Goal: Information Seeking & Learning: Learn about a topic

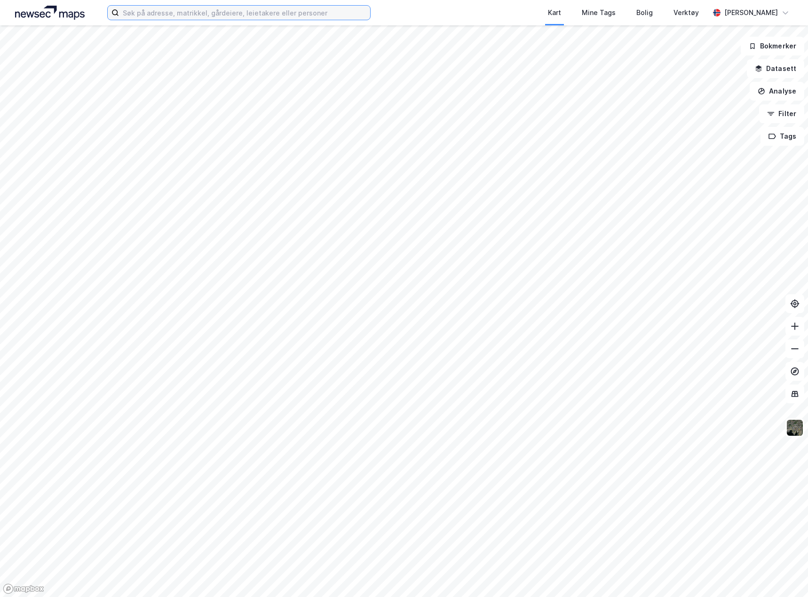
click at [219, 15] on input at bounding box center [244, 13] width 251 height 14
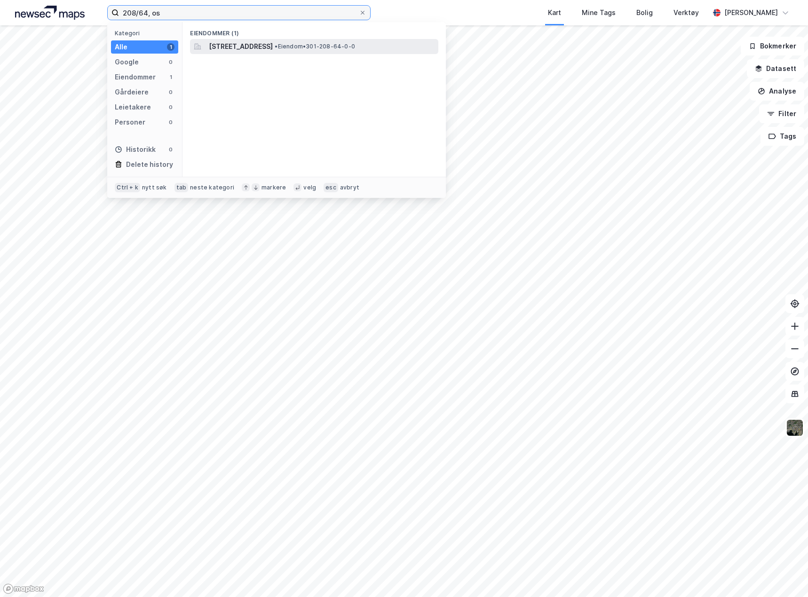
type input "208/64, os"
click at [256, 47] on span "[STREET_ADDRESS]" at bounding box center [241, 46] width 64 height 11
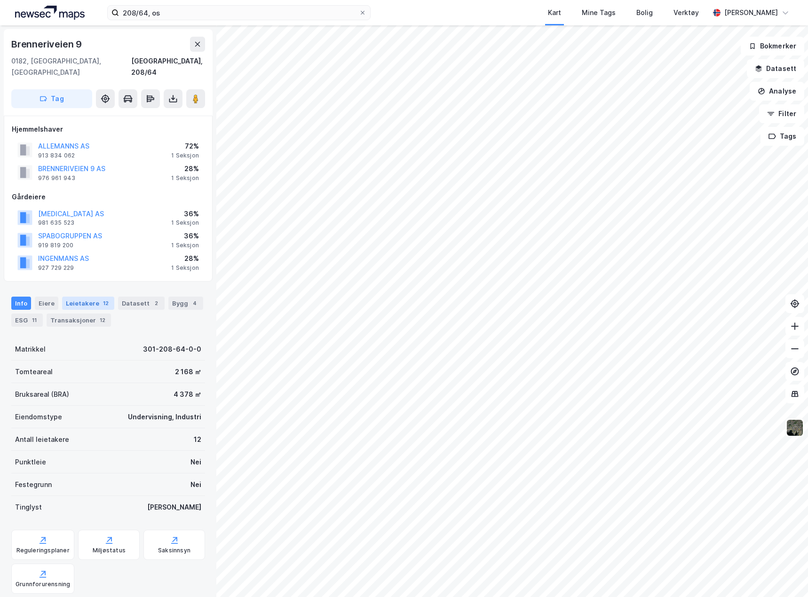
click at [88, 297] on div "Leietakere 12" at bounding box center [88, 303] width 52 height 13
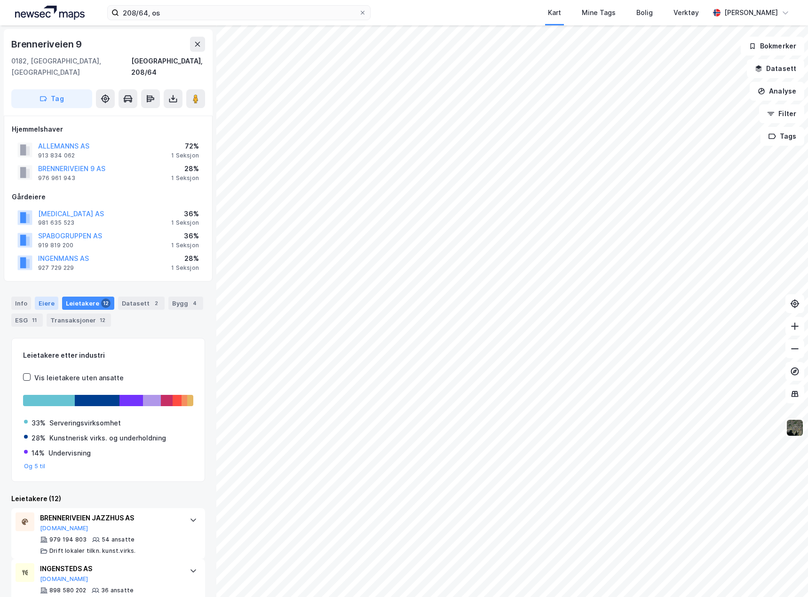
click at [51, 297] on div "Eiere" at bounding box center [47, 303] width 24 height 13
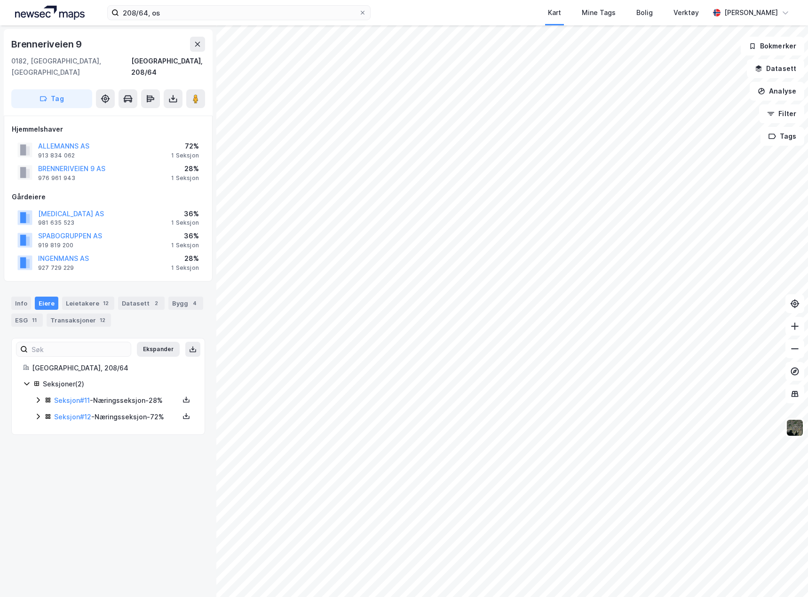
click at [34, 405] on div "Seksjoner ( 2 ) Seksjon # 11 - Næringsseksjon - 28% Seksjon # 12 - Næringsseksj…" at bounding box center [108, 401] width 170 height 45
click at [36, 413] on icon at bounding box center [38, 417] width 8 height 8
click at [19, 297] on div "Info" at bounding box center [21, 303] width 20 height 13
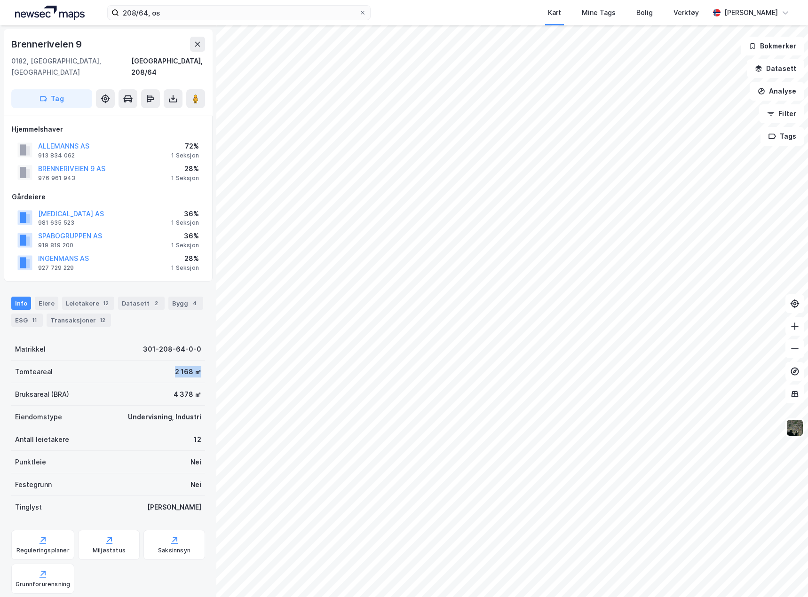
drag, startPoint x: 167, startPoint y: 360, endPoint x: 211, endPoint y: 365, distance: 44.0
click at [212, 365] on div "[STREET_ADDRESS], 208/64 Tag Hjemmelshaver ALLEMANNS AS 913 834 062 72% 1 Seksj…" at bounding box center [108, 311] width 216 height 572
drag, startPoint x: 151, startPoint y: 338, endPoint x: 132, endPoint y: 339, distance: 19.8
click at [132, 339] on div "Matrikkel 301-208-64-0-0" at bounding box center [108, 349] width 194 height 23
click at [33, 316] on div "11" at bounding box center [34, 320] width 9 height 9
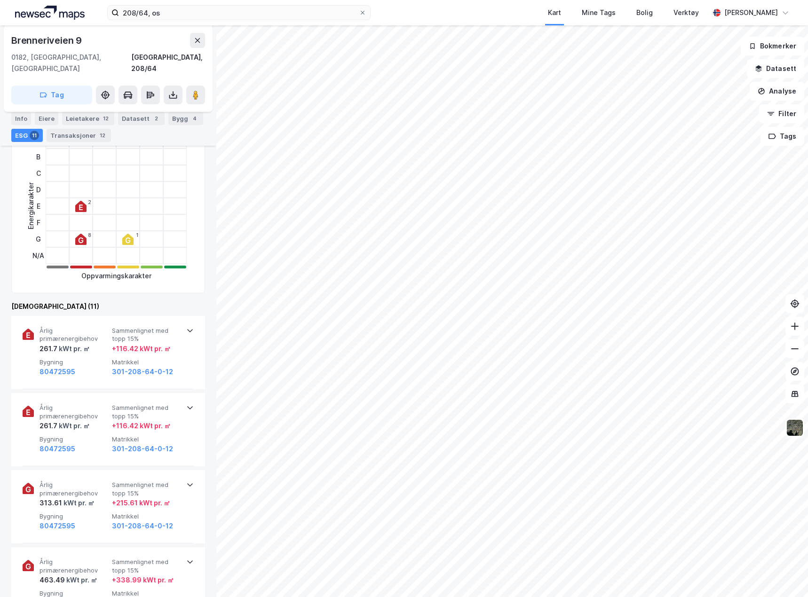
scroll to position [329, 0]
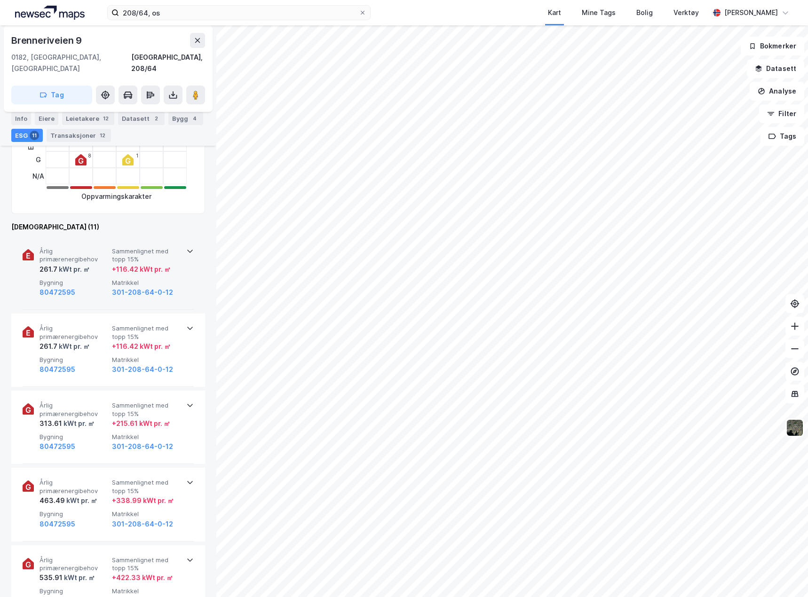
drag, startPoint x: 175, startPoint y: 274, endPoint x: 174, endPoint y: 284, distance: 9.5
click at [175, 279] on span "Matrikkel" at bounding box center [146, 283] width 69 height 8
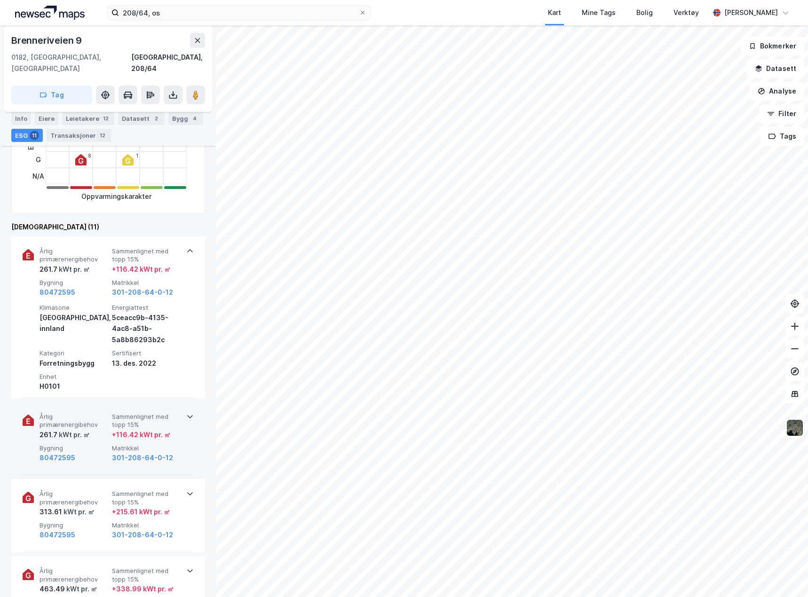
click at [190, 421] on div "Årlig primærenergibehov 261.7 kWt pr. ㎡ Sammenlignet med topp 15% + 116.42 kWt …" at bounding box center [108, 438] width 194 height 73
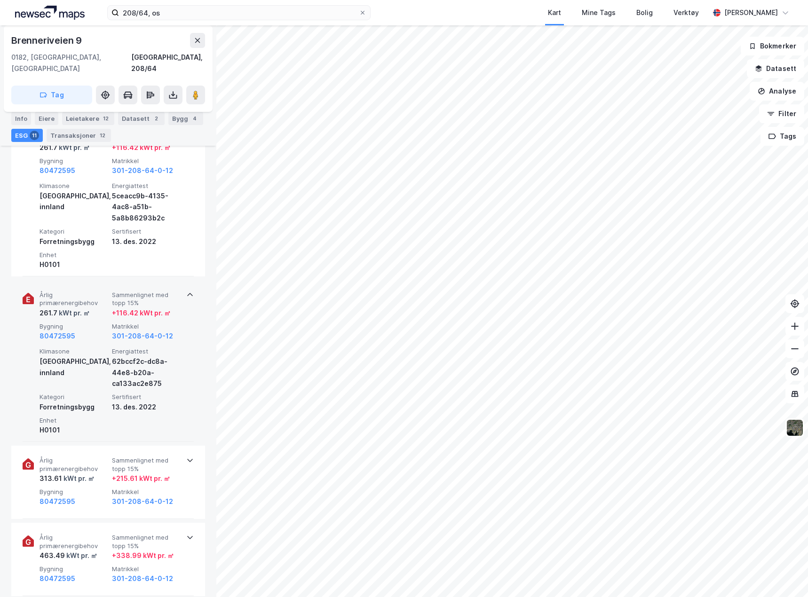
scroll to position [470, 0]
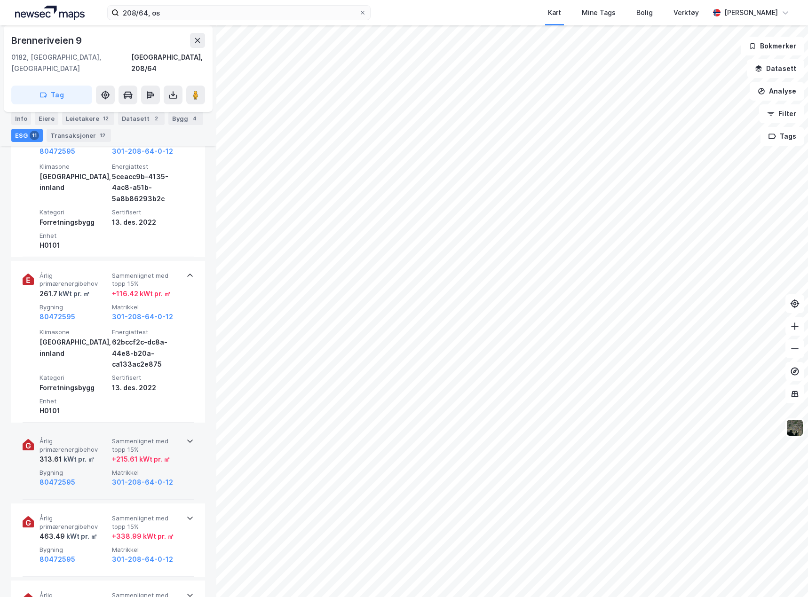
click at [184, 449] on div "Årlig primærenergibehov 313.61 kWt pr. ㎡ Sammenlignet med topp 15% + 215.61 kWt…" at bounding box center [108, 463] width 171 height 73
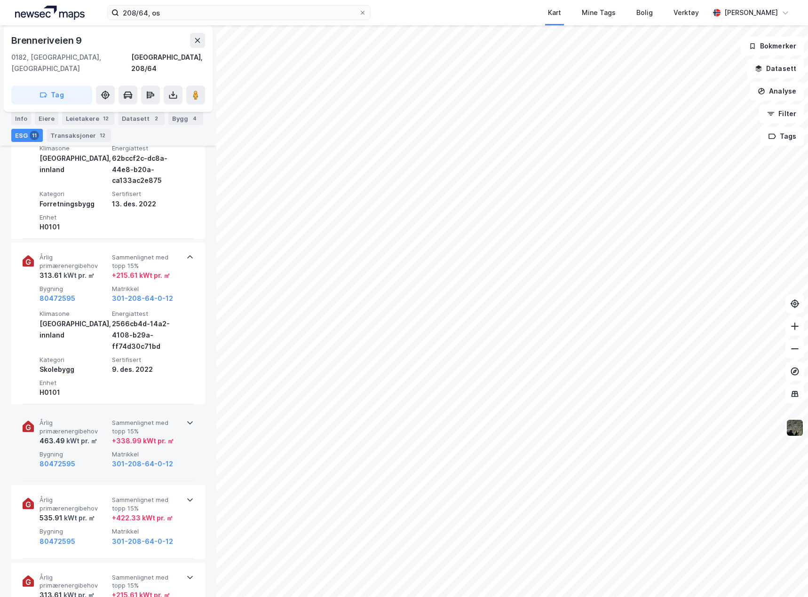
scroll to position [658, 0]
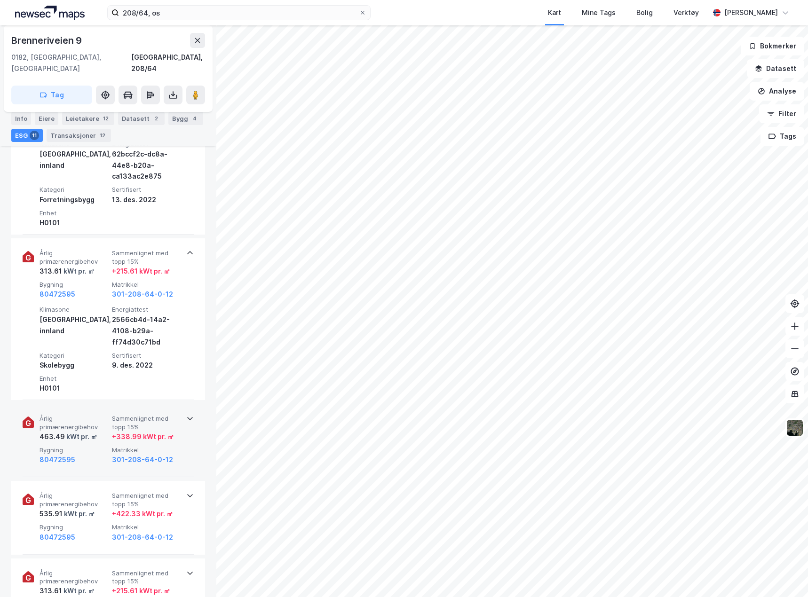
click at [182, 452] on div "Årlig primærenergibehov 463.49 kWt pr. ㎡ Sammenlignet med topp 15% + 338.99 kWt…" at bounding box center [108, 440] width 171 height 73
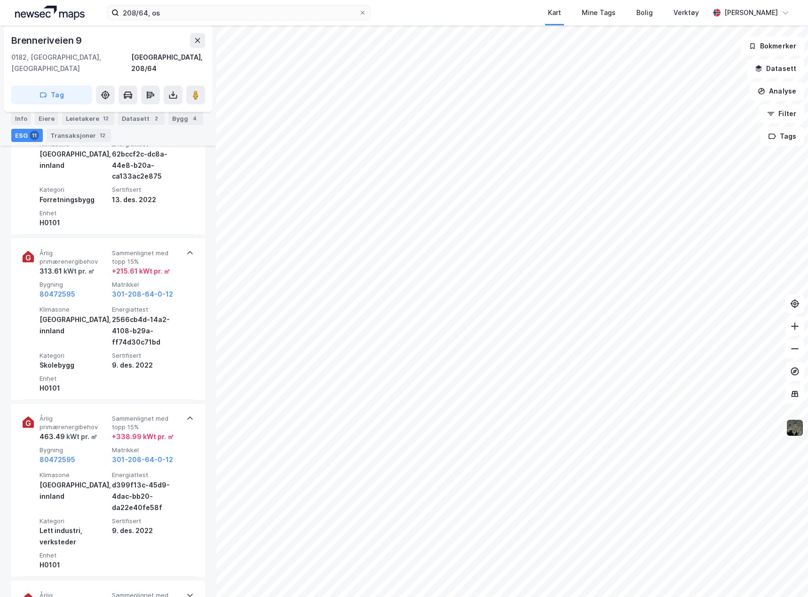
click at [47, 126] on div "Info [PERSON_NAME] 12 Datasett 2 Bygg 4 ESG 11 Transaksjoner 12" at bounding box center [108, 127] width 194 height 30
click at [48, 121] on div "Eiere" at bounding box center [47, 118] width 24 height 13
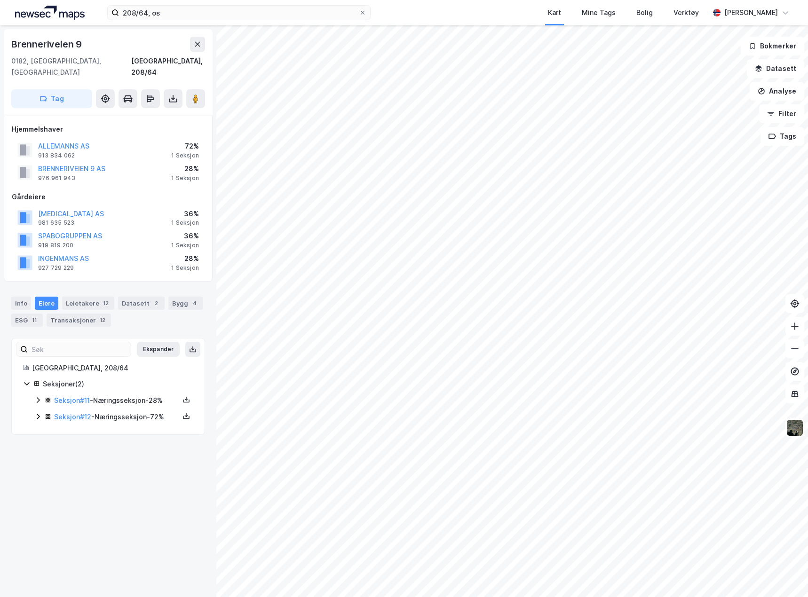
click at [38, 396] on icon at bounding box center [38, 400] width 8 height 8
click at [40, 459] on div "Seksjon # 12 - Næringsseksjon - 72%" at bounding box center [113, 465] width 159 height 12
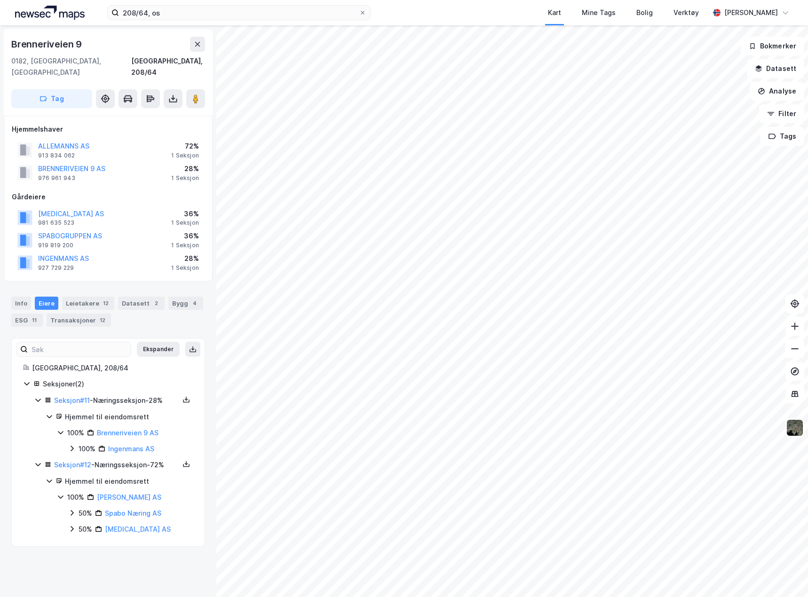
click at [37, 461] on icon at bounding box center [38, 465] width 8 height 8
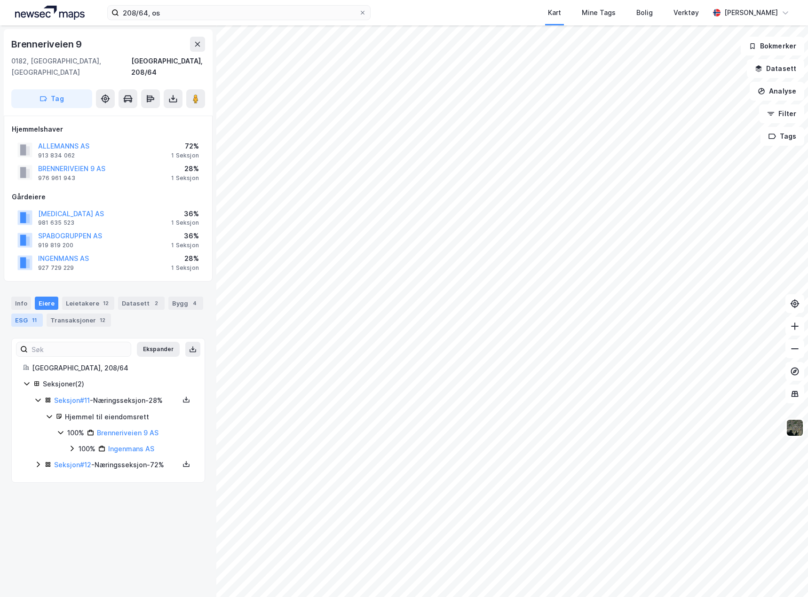
click at [21, 314] on div "ESG 11" at bounding box center [27, 320] width 32 height 13
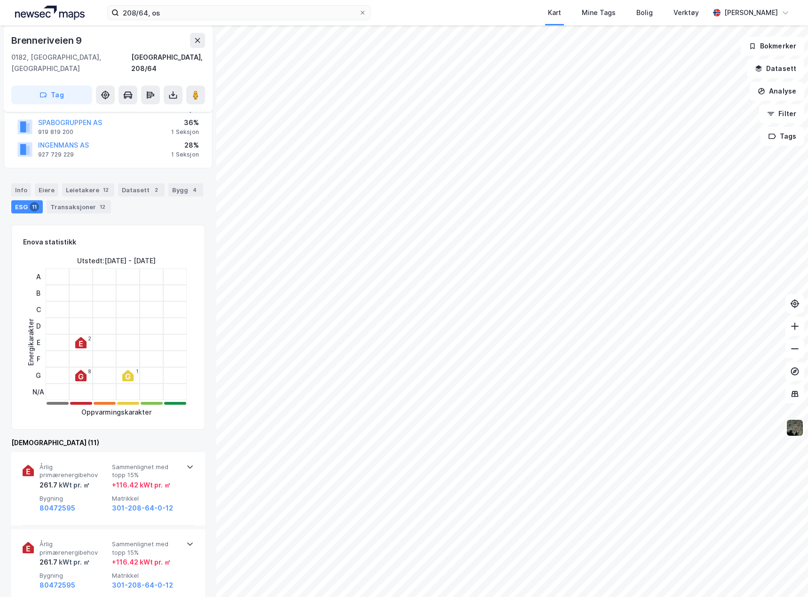
scroll to position [376, 0]
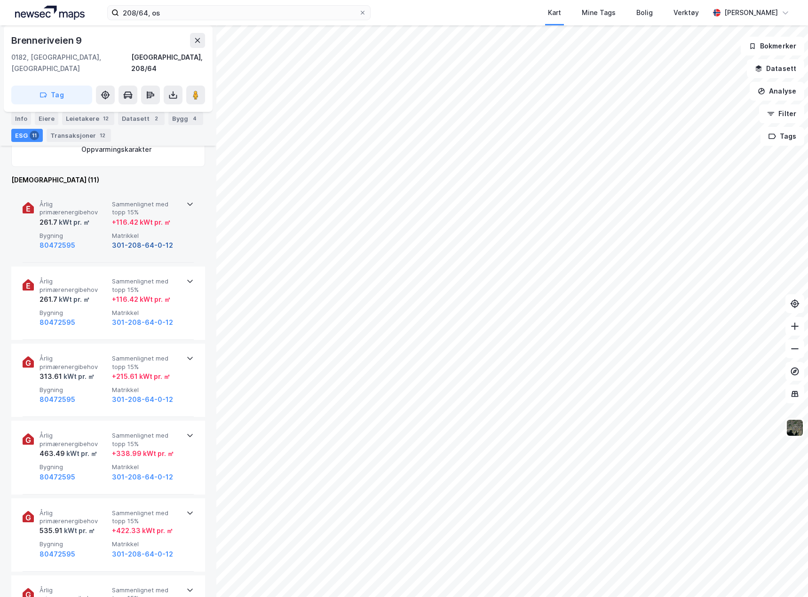
click at [167, 240] on button "301-208-64-0-12" at bounding box center [142, 245] width 61 height 11
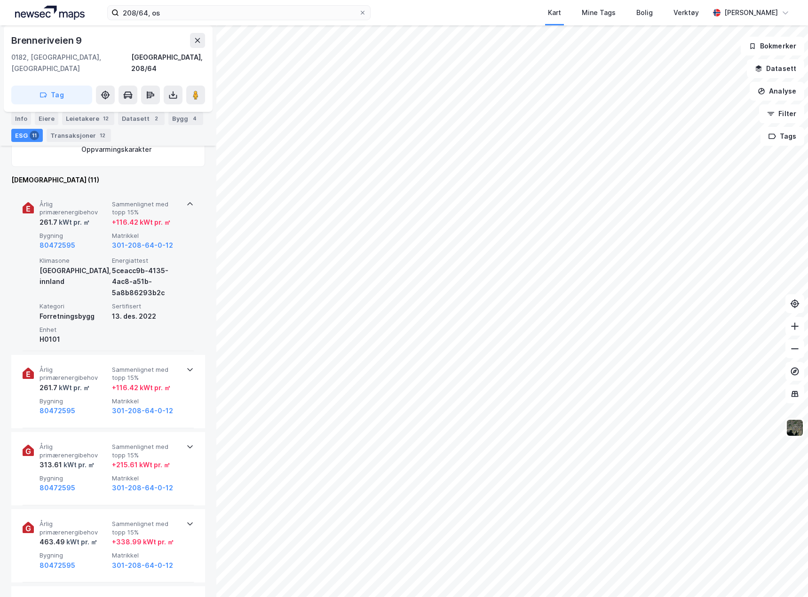
scroll to position [0, 0]
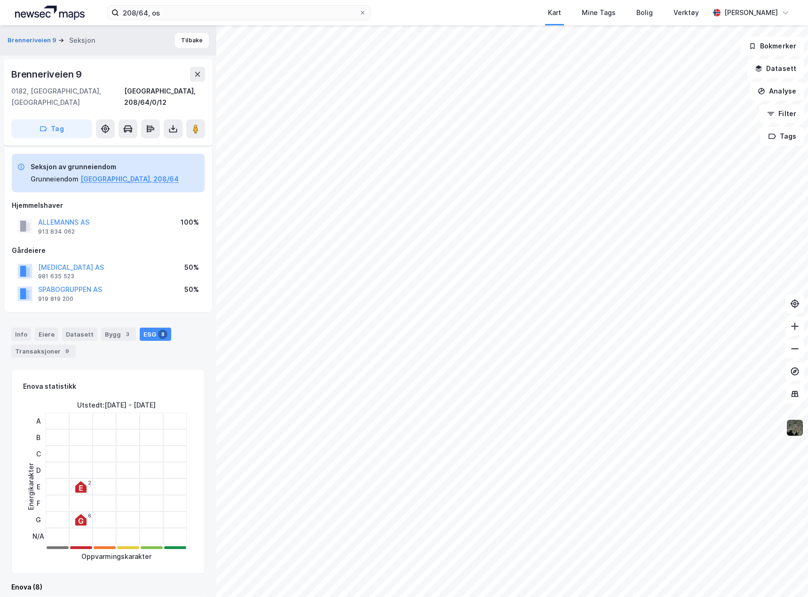
scroll to position [376, 0]
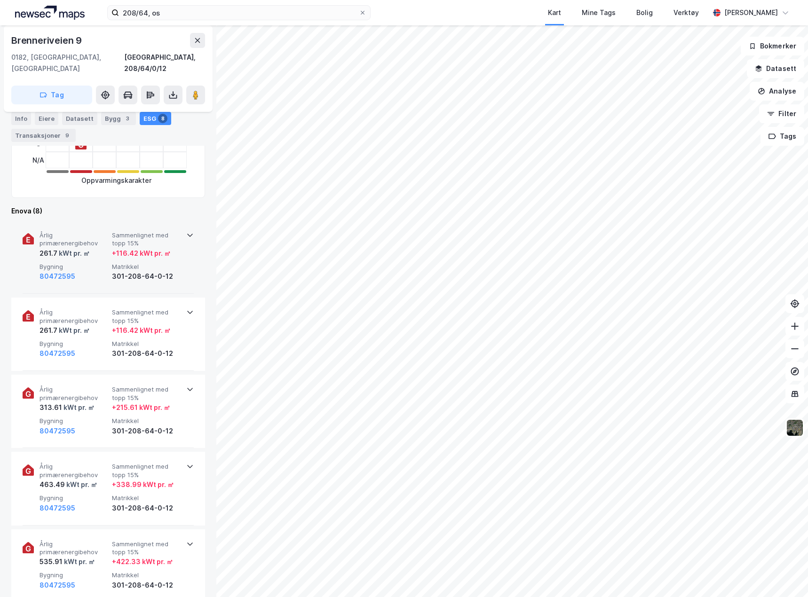
click at [174, 271] on div "301-208-64-0-12" at bounding box center [146, 276] width 69 height 11
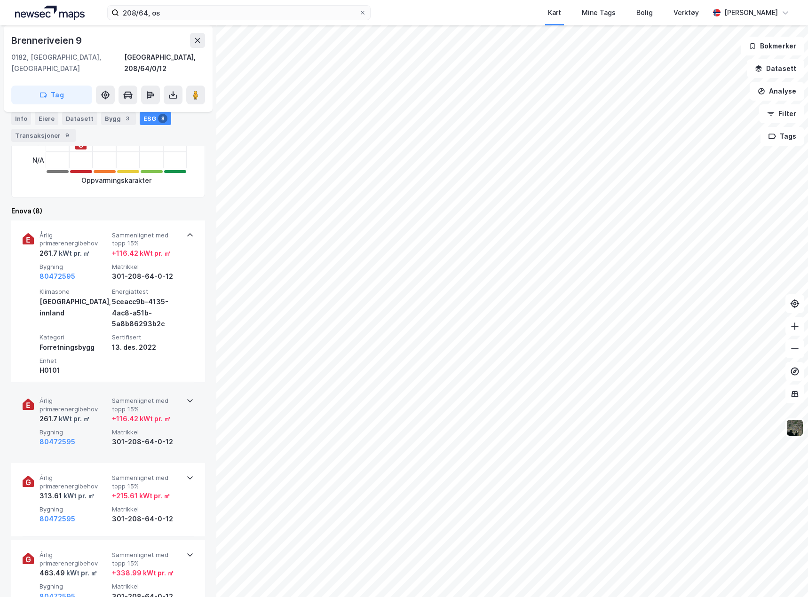
click at [190, 412] on div "Årlig primærenergibehov 261.7 kWt pr. ㎡ Sammenlignet med topp 15% + 116.42 kWt …" at bounding box center [108, 422] width 171 height 73
